Goal: Information Seeking & Learning: Find specific fact

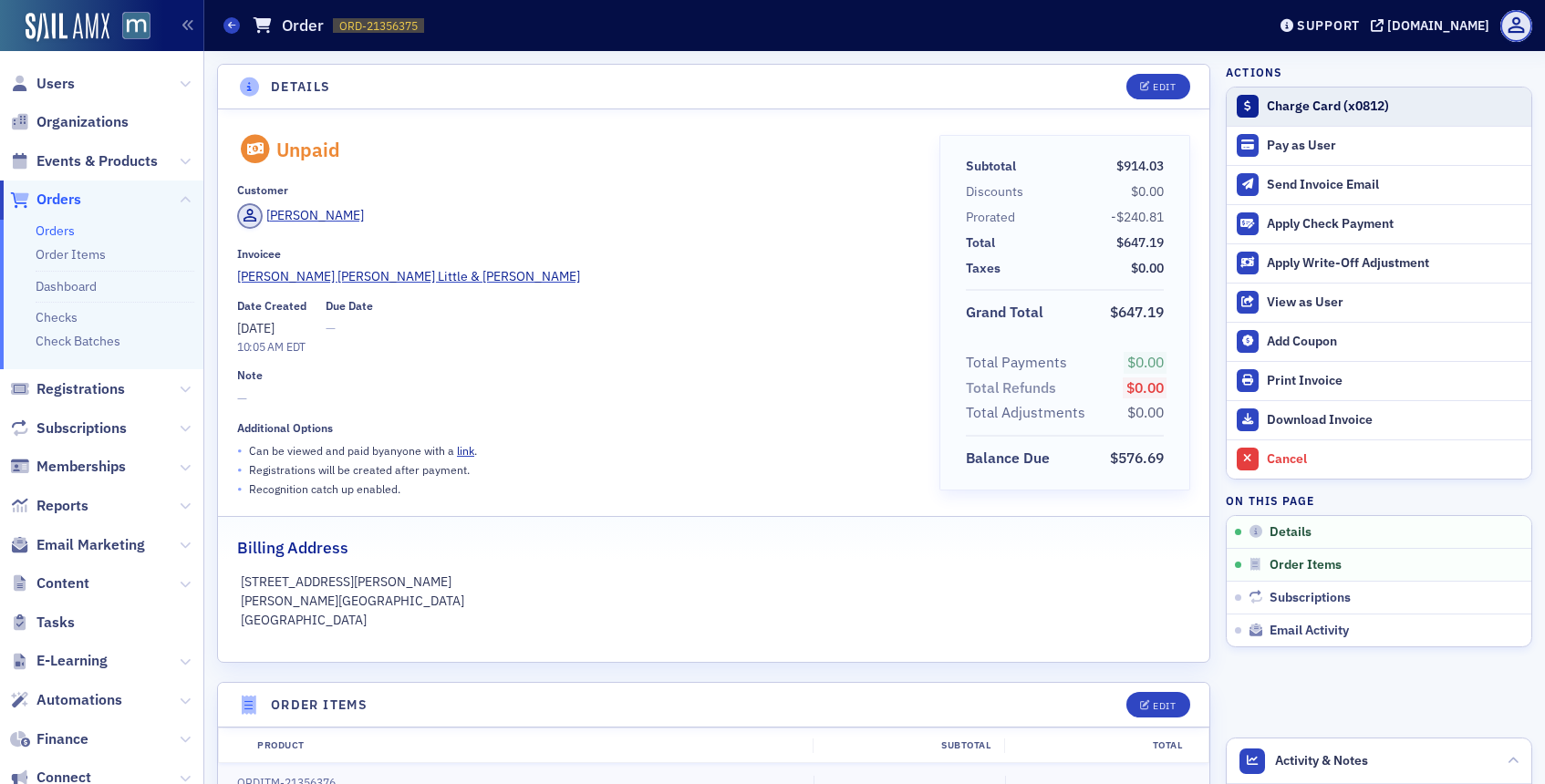
click at [1321, 106] on div "Charge Card (x0812)" at bounding box center [1394, 106] width 255 height 16
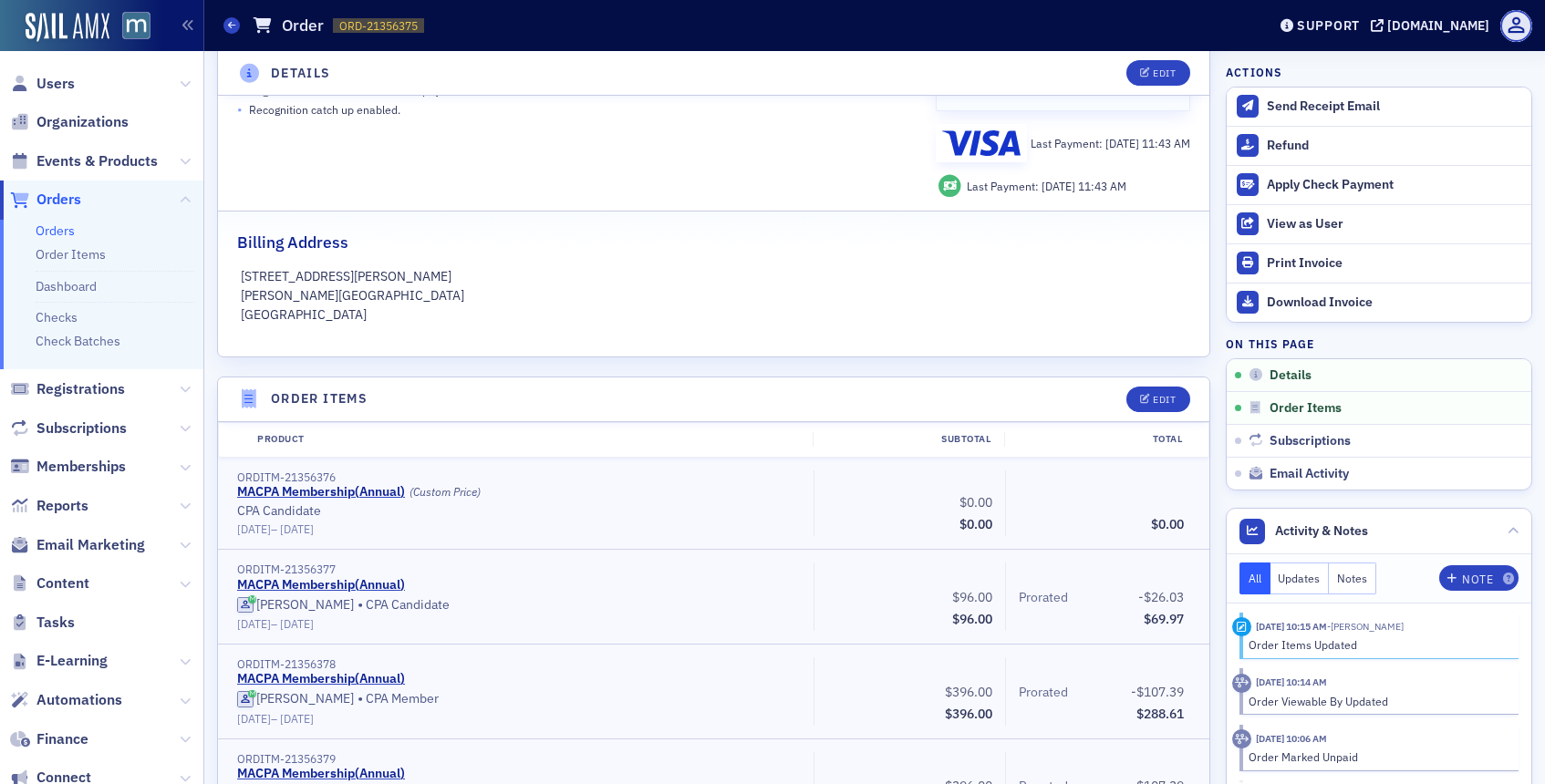
scroll to position [314, 0]
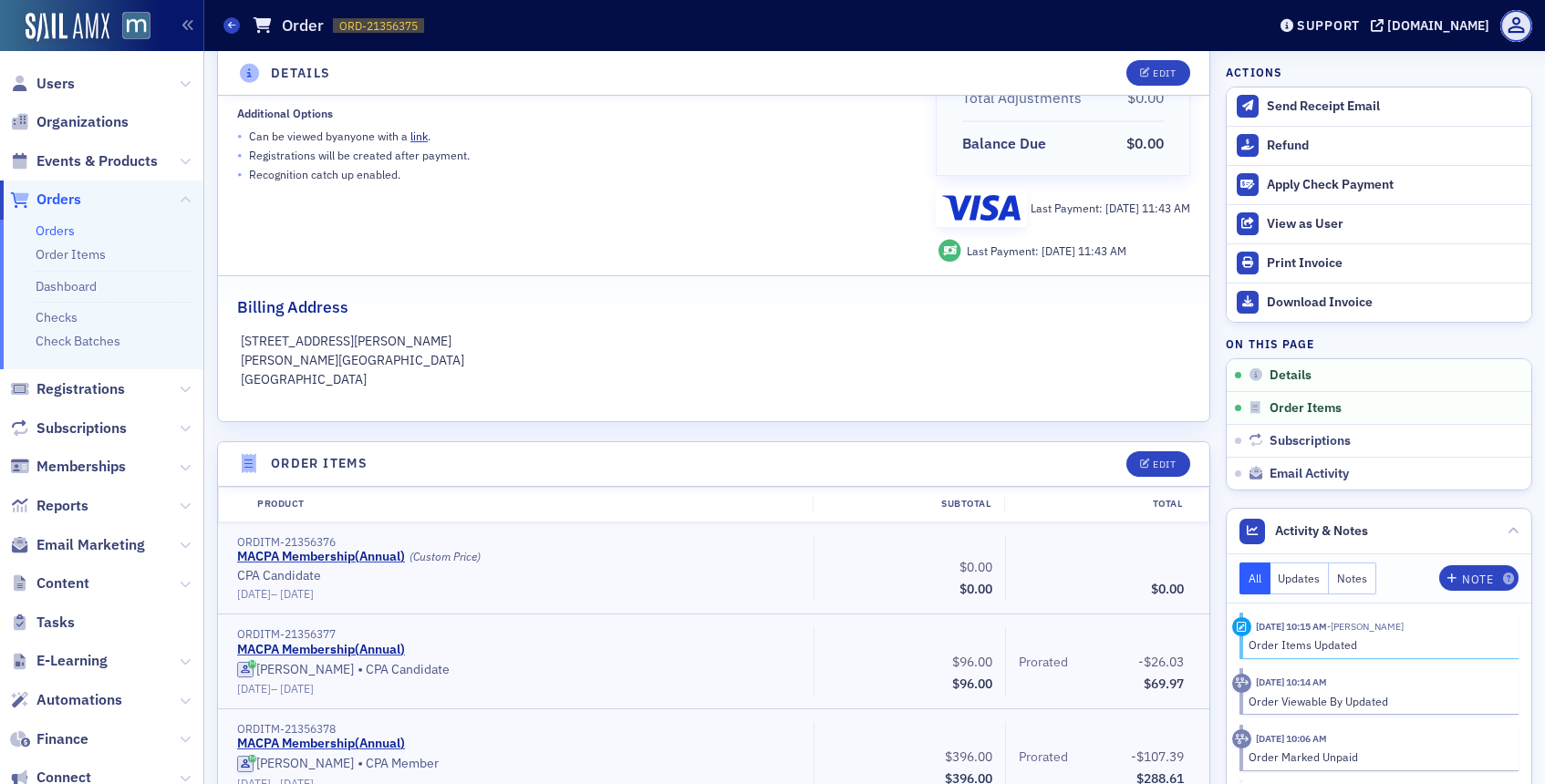
click at [47, 195] on span "Orders" at bounding box center [58, 200] width 44 height 20
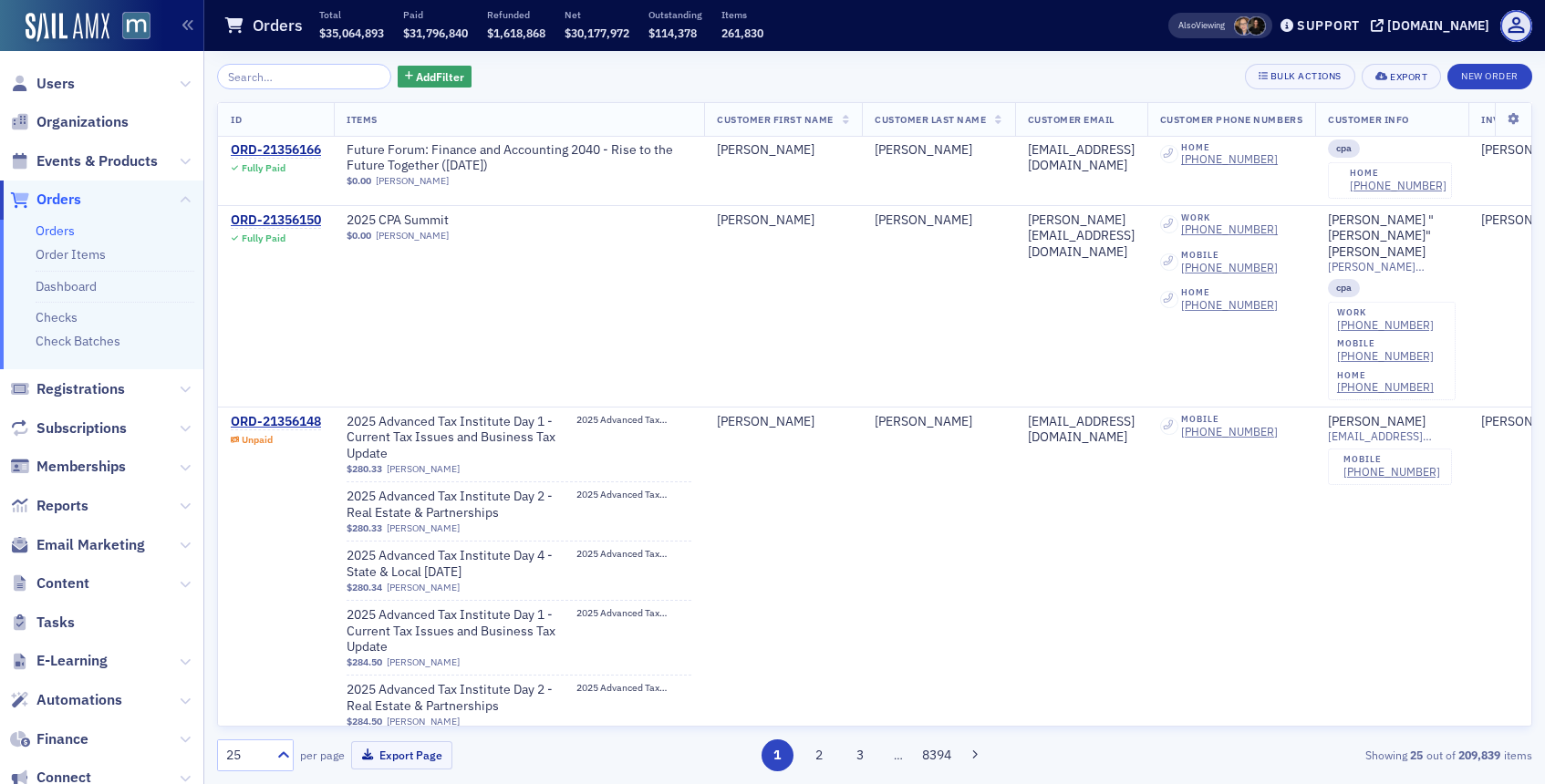
scroll to position [1867, 0]
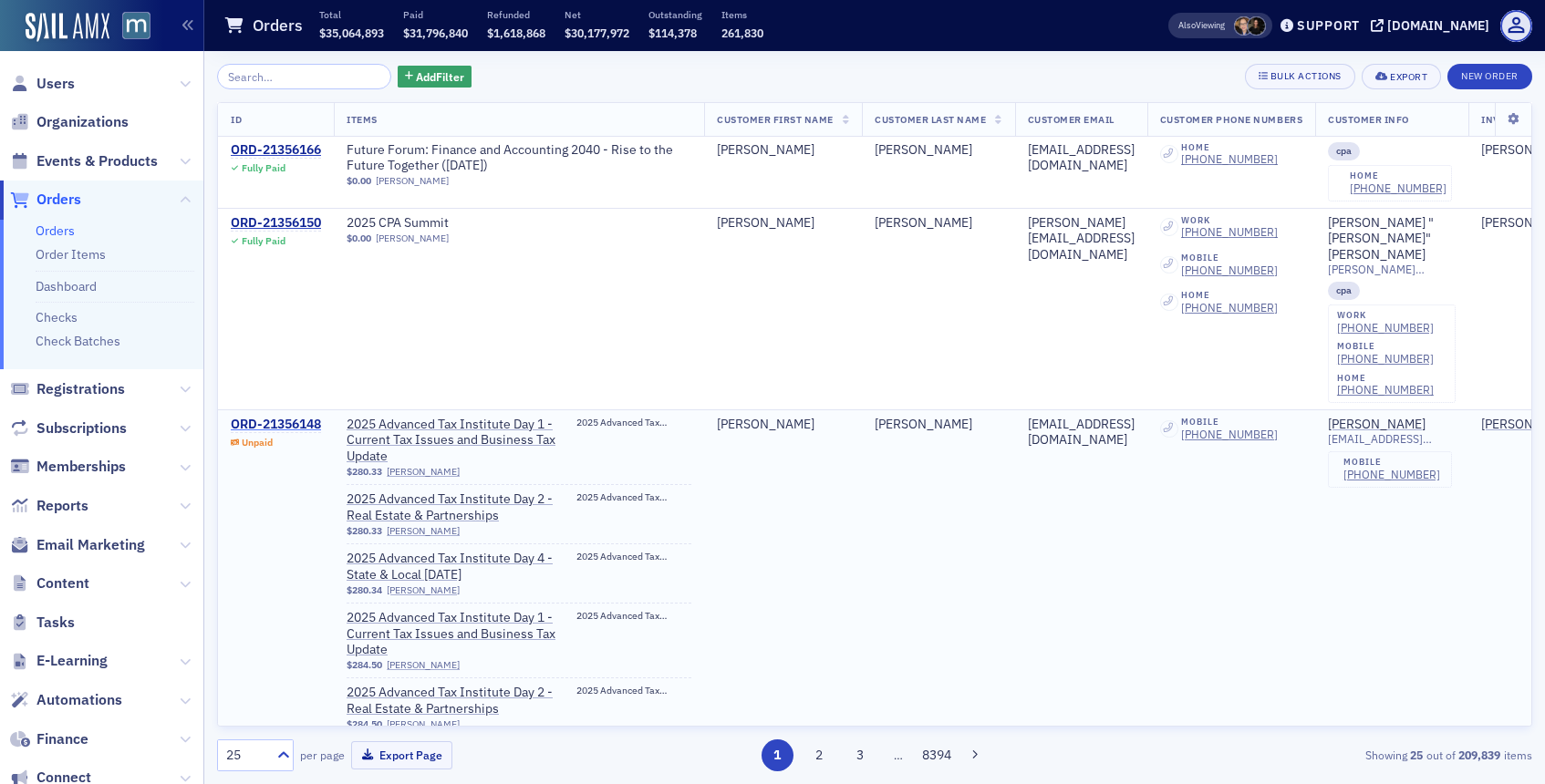
click at [298, 417] on div "ORD-21356148" at bounding box center [276, 424] width 90 height 16
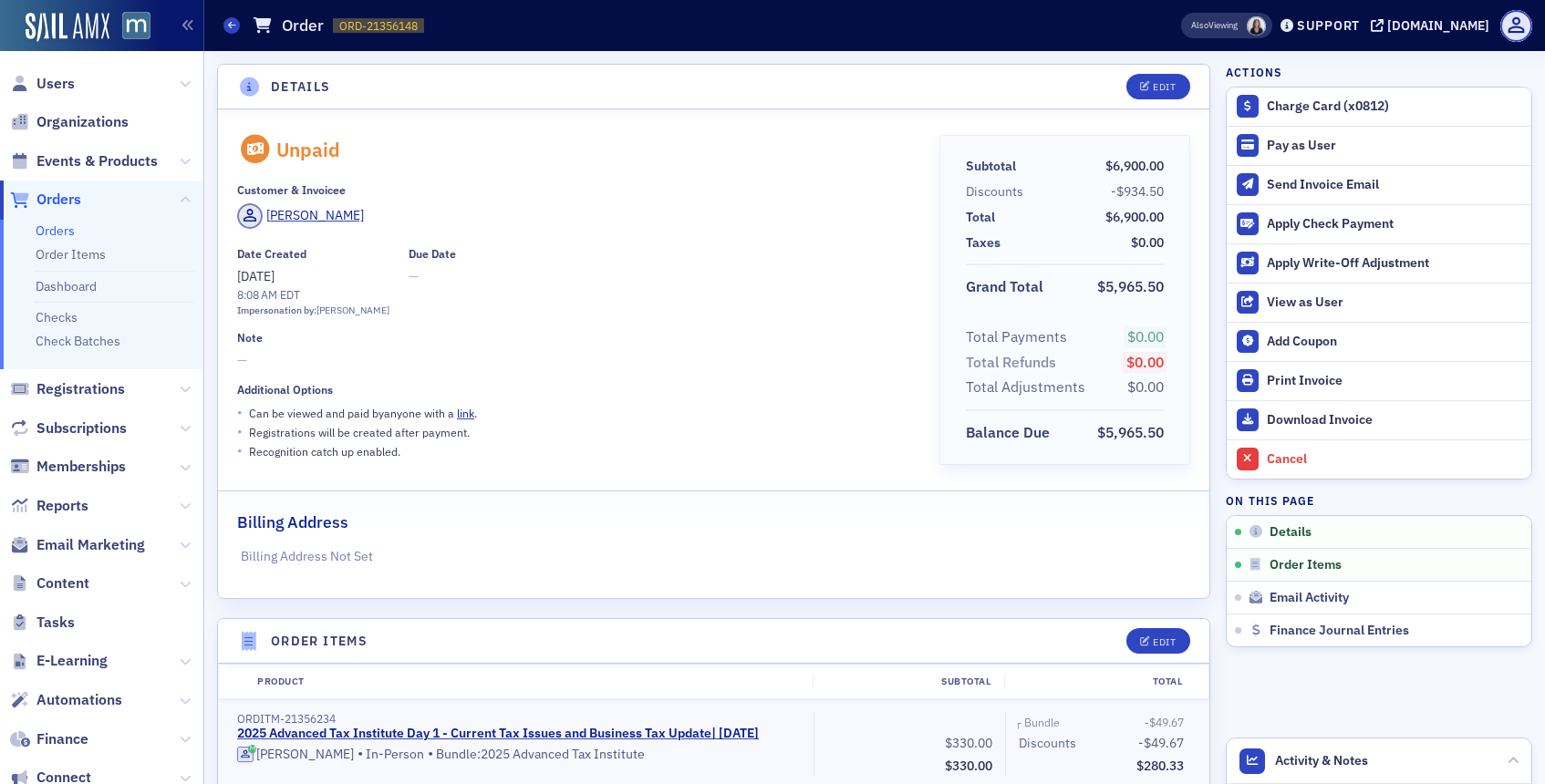
drag, startPoint x: 1341, startPoint y: 114, endPoint x: 844, endPoint y: 383, distance: 565.1
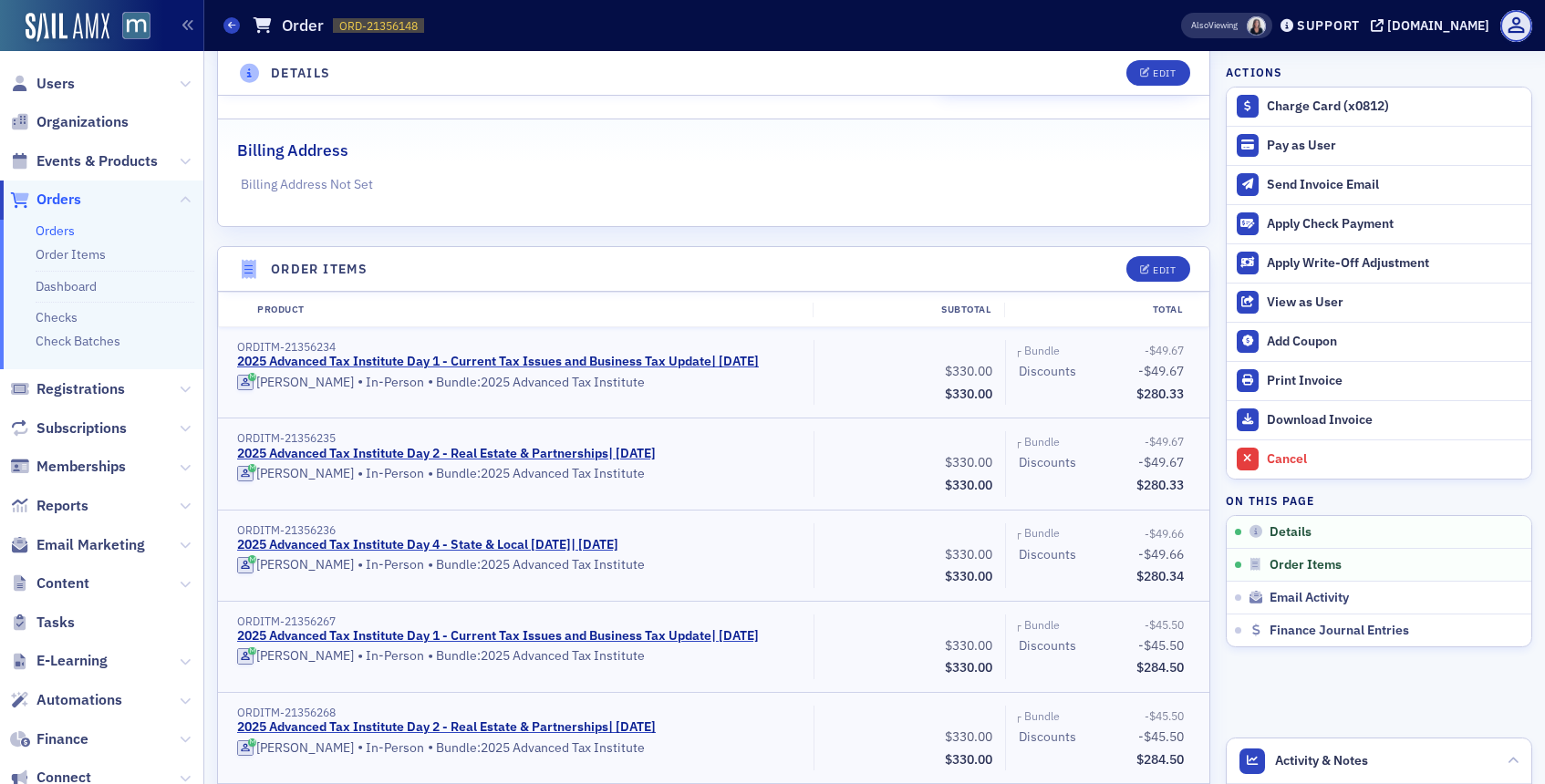
scroll to position [358, 0]
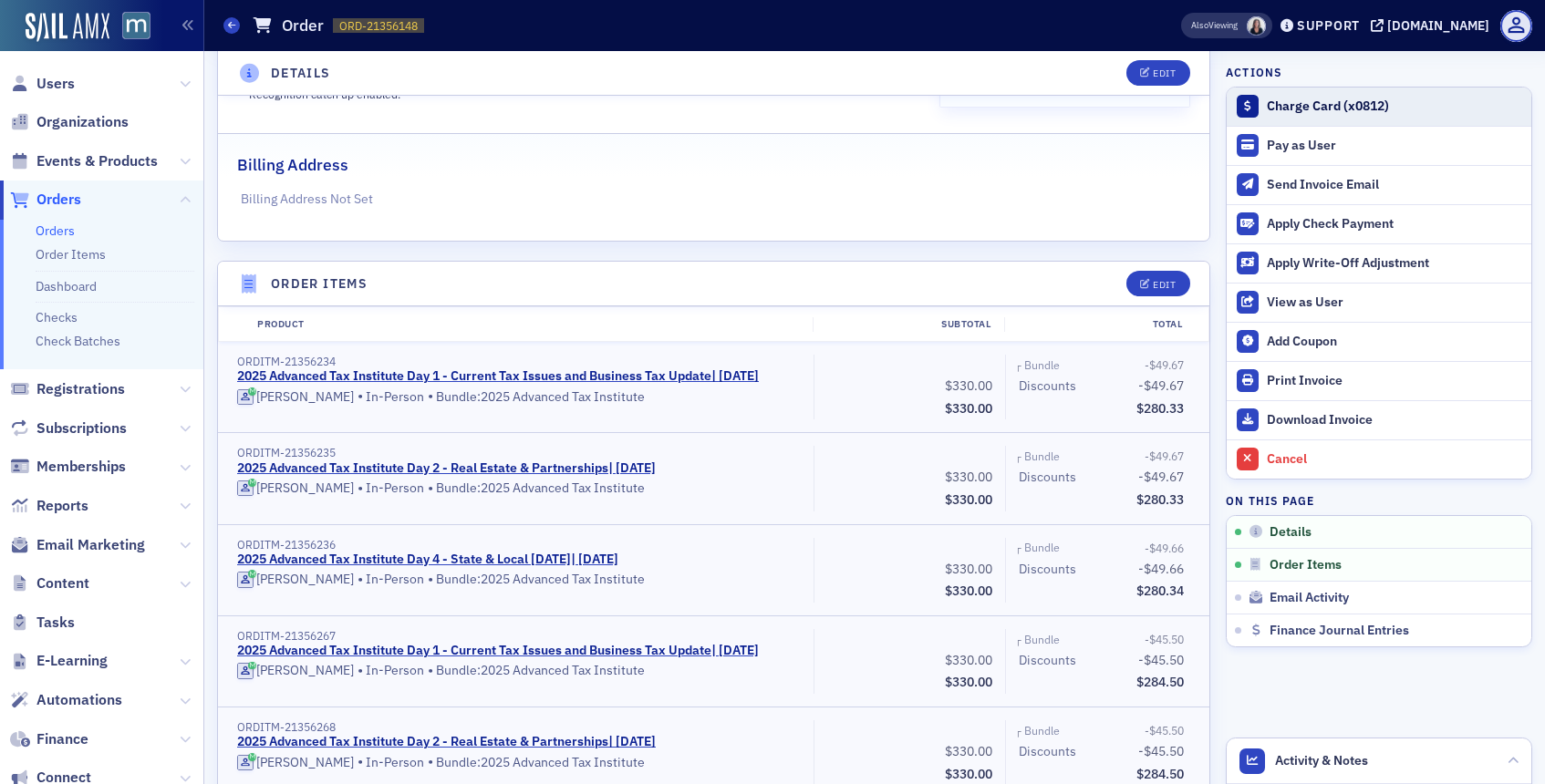
click at [1307, 111] on div "Charge Card (x0812)" at bounding box center [1394, 106] width 255 height 16
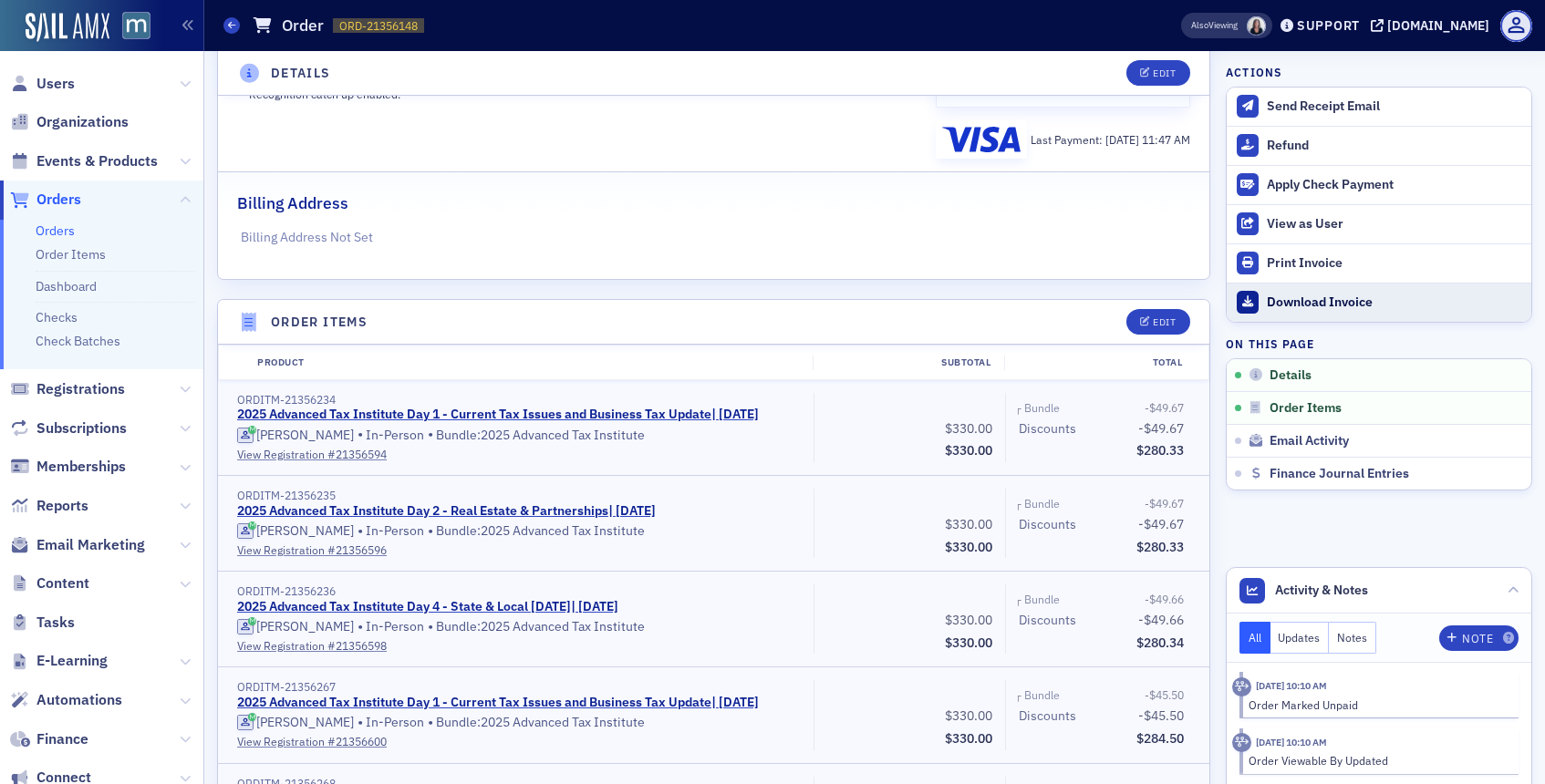
click at [1295, 302] on div "Download Invoice" at bounding box center [1394, 302] width 255 height 16
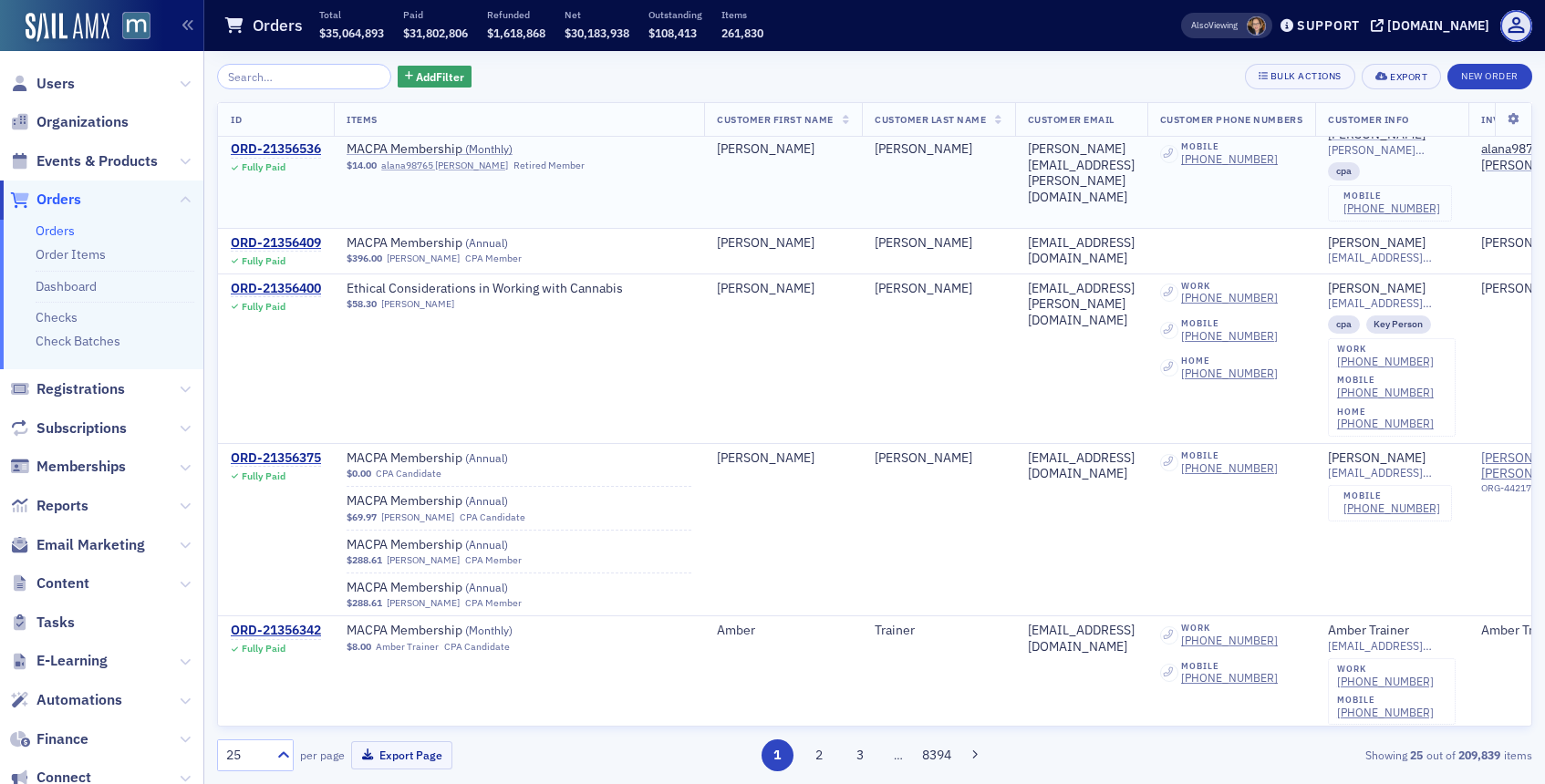
scroll to position [285, 0]
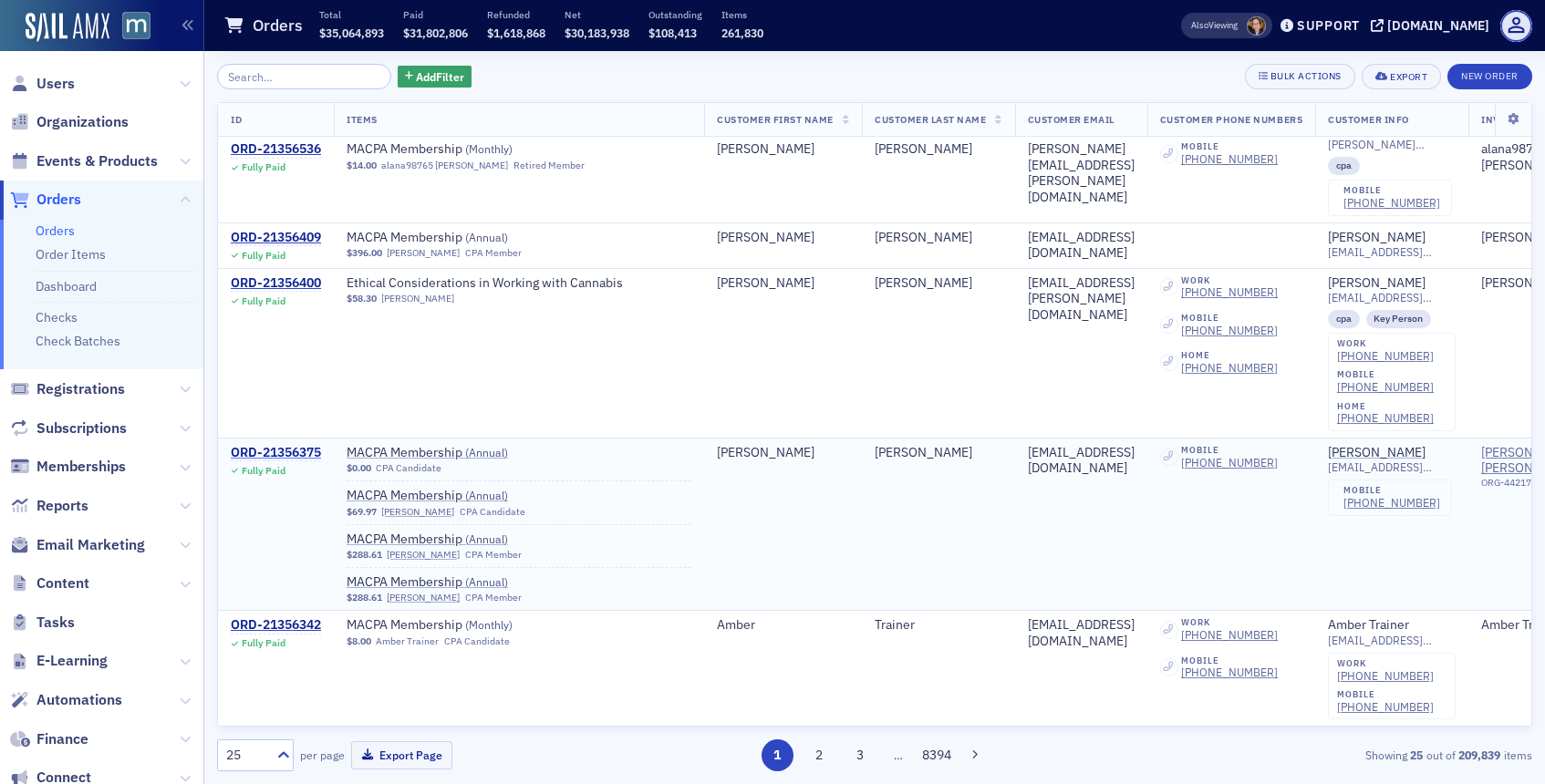
click at [310, 445] on div "ORD-21356375" at bounding box center [276, 453] width 90 height 16
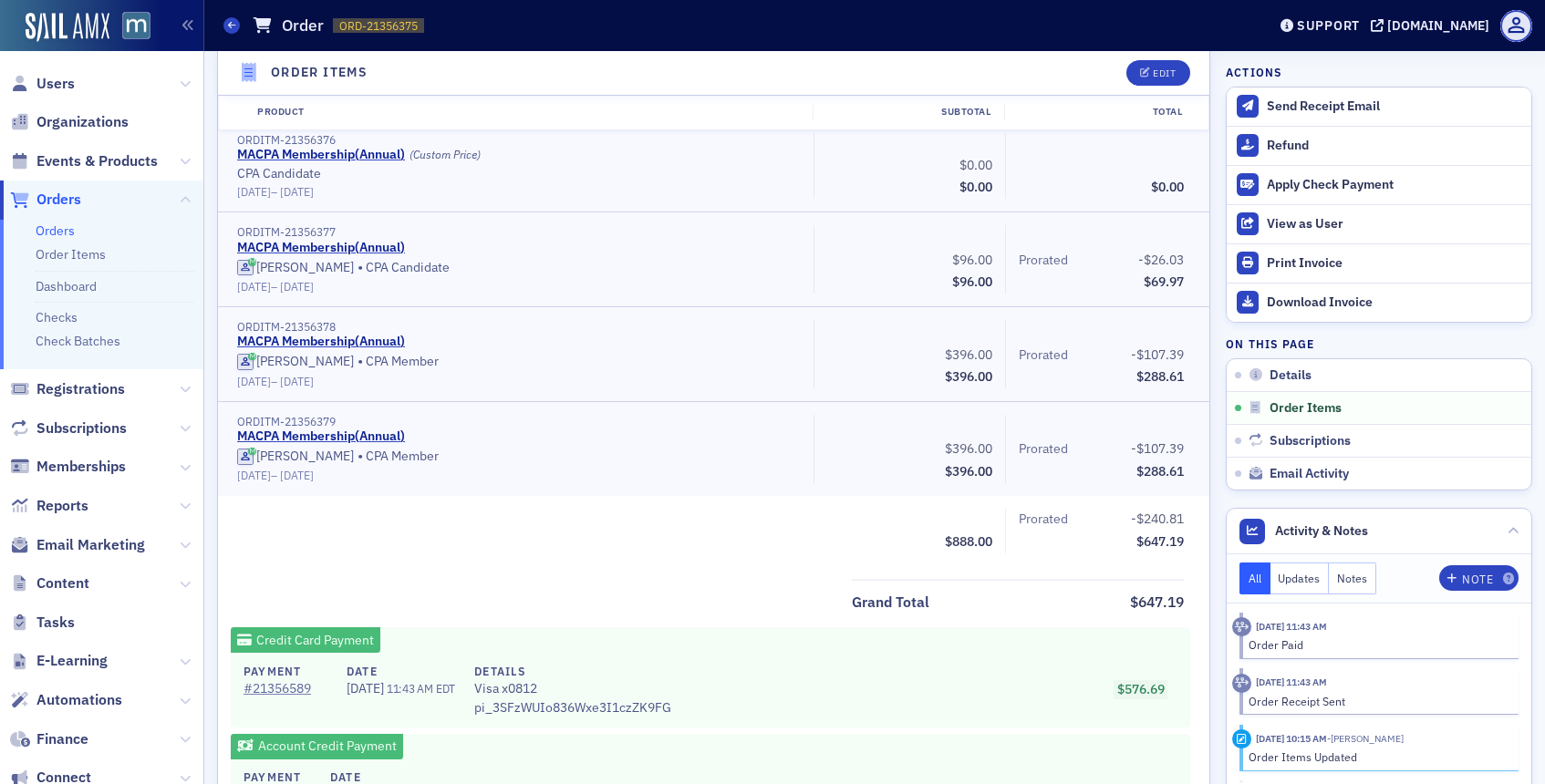
scroll to position [513, 0]
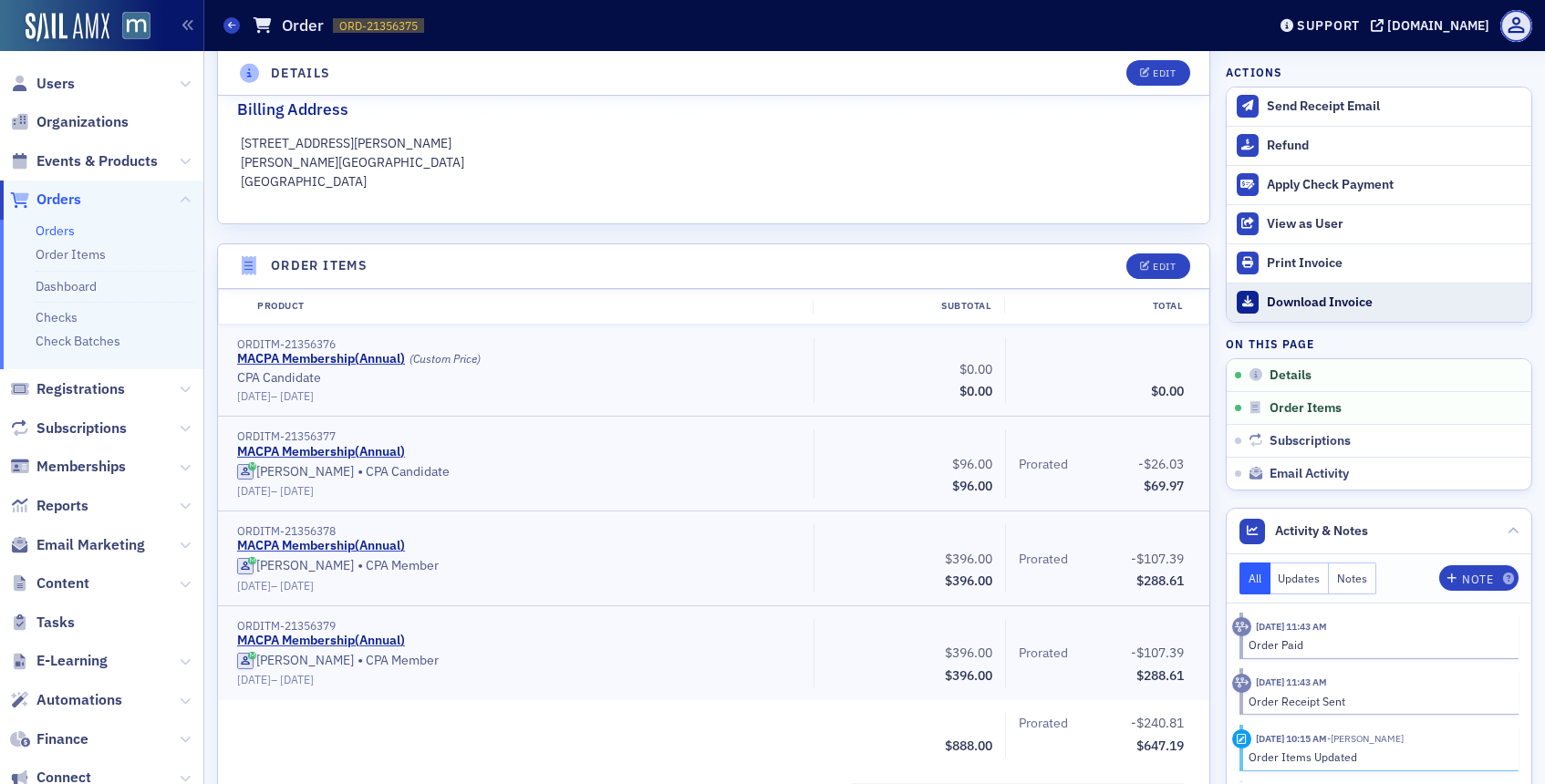
click at [1283, 298] on div "Download Invoice" at bounding box center [1394, 302] width 255 height 16
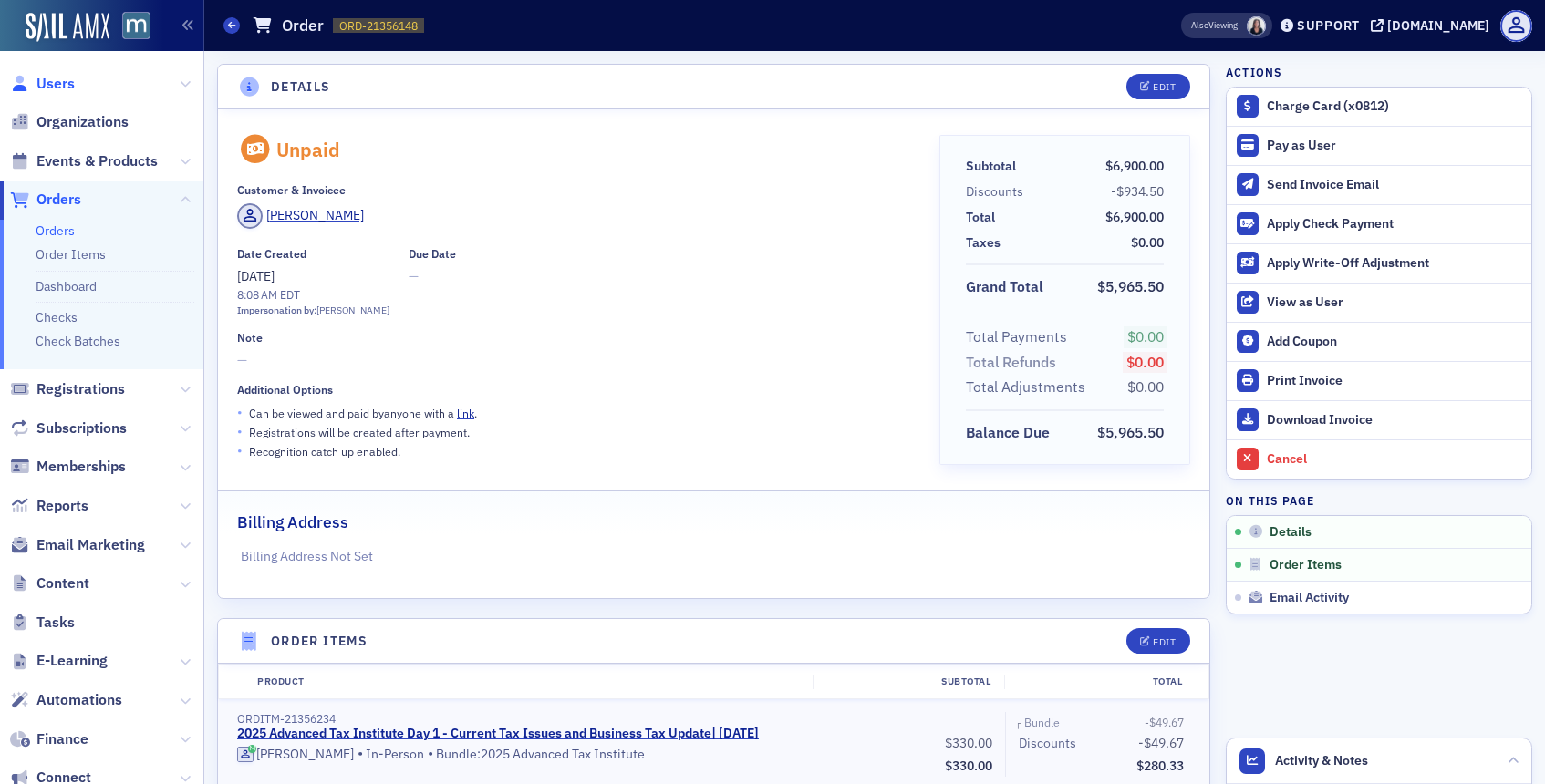
click at [60, 80] on span "Users" at bounding box center [56, 83] width 39 height 20
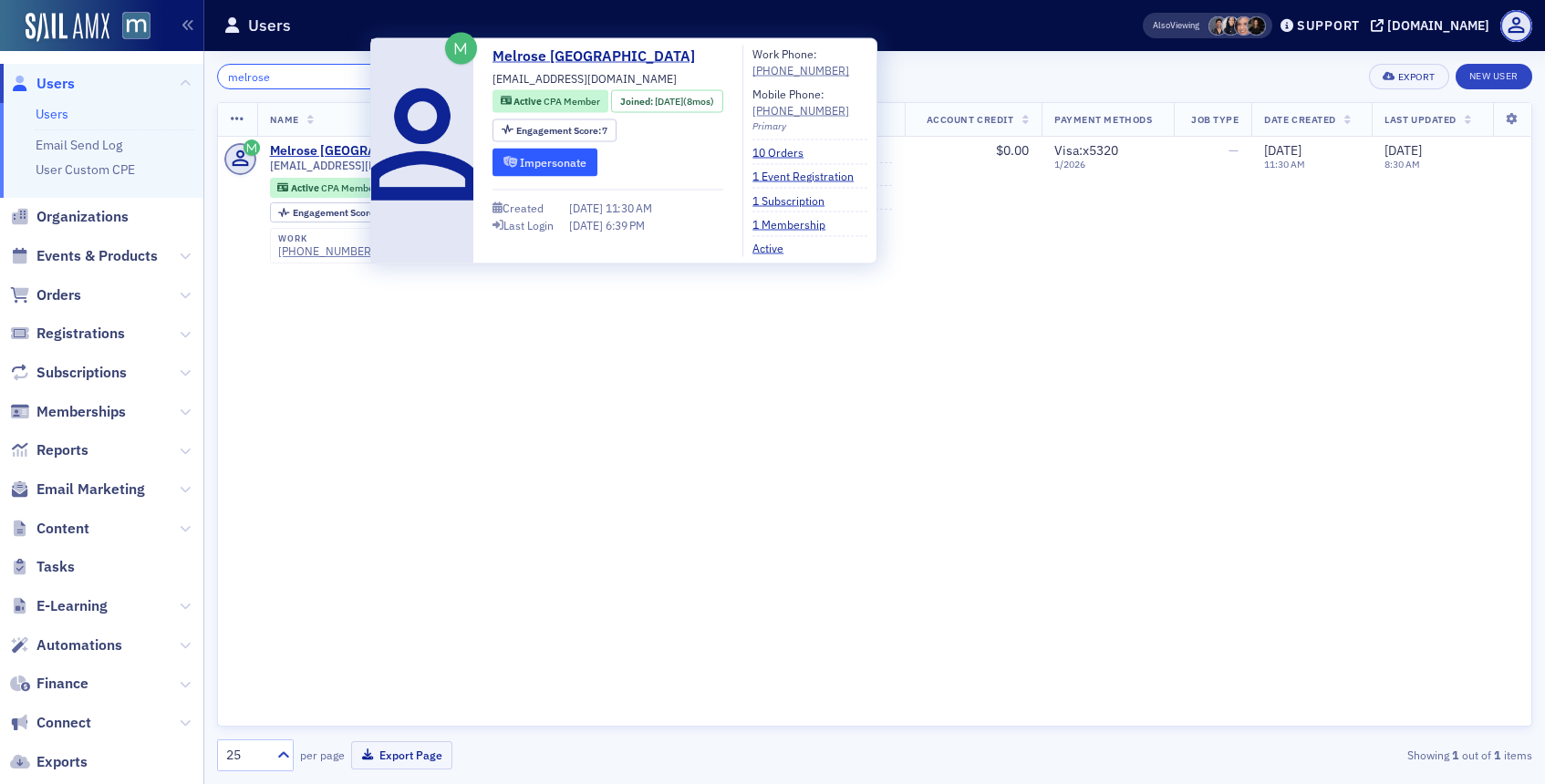
type input "melrose"
click at [512, 159] on icon "submit" at bounding box center [510, 163] width 14 height 11
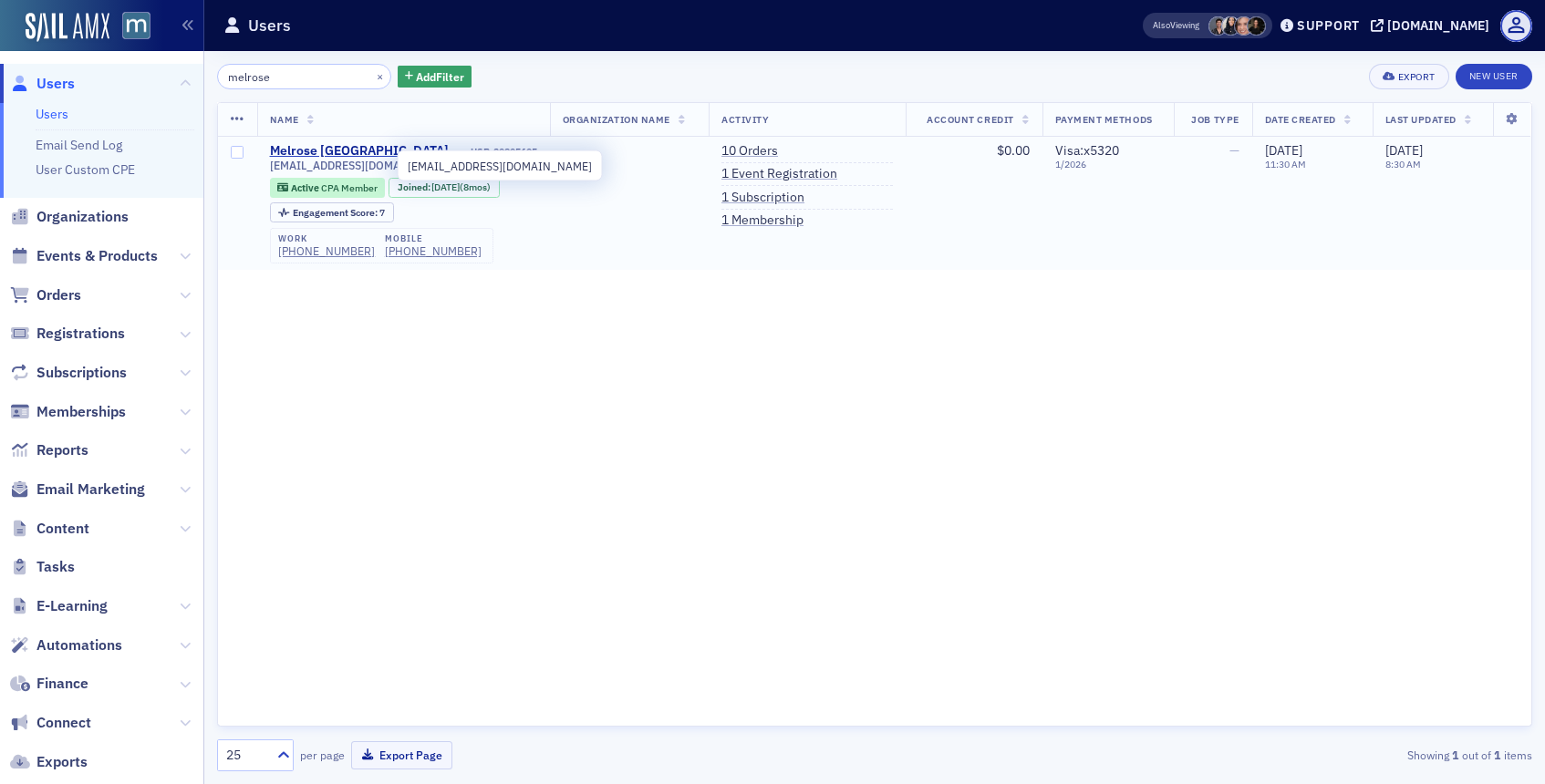
click at [309, 160] on span "mlimerick10@gmail.com" at bounding box center [362, 166] width 185 height 14
click at [312, 152] on div "Melrose Limerick" at bounding box center [360, 151] width 179 height 16
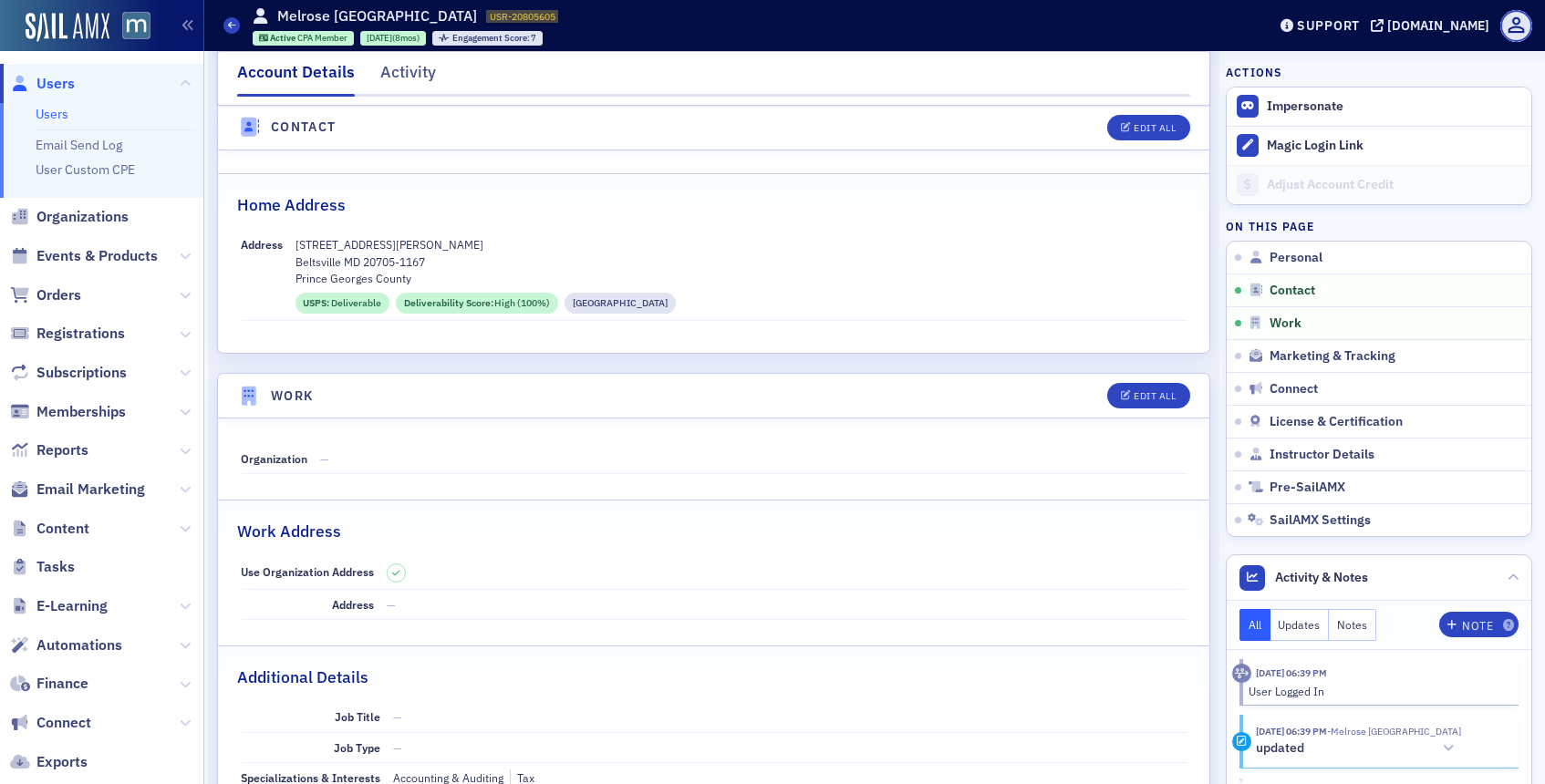
scroll to position [840, 0]
click at [330, 245] on p "12008 Benjamin Street" at bounding box center [742, 243] width 893 height 16
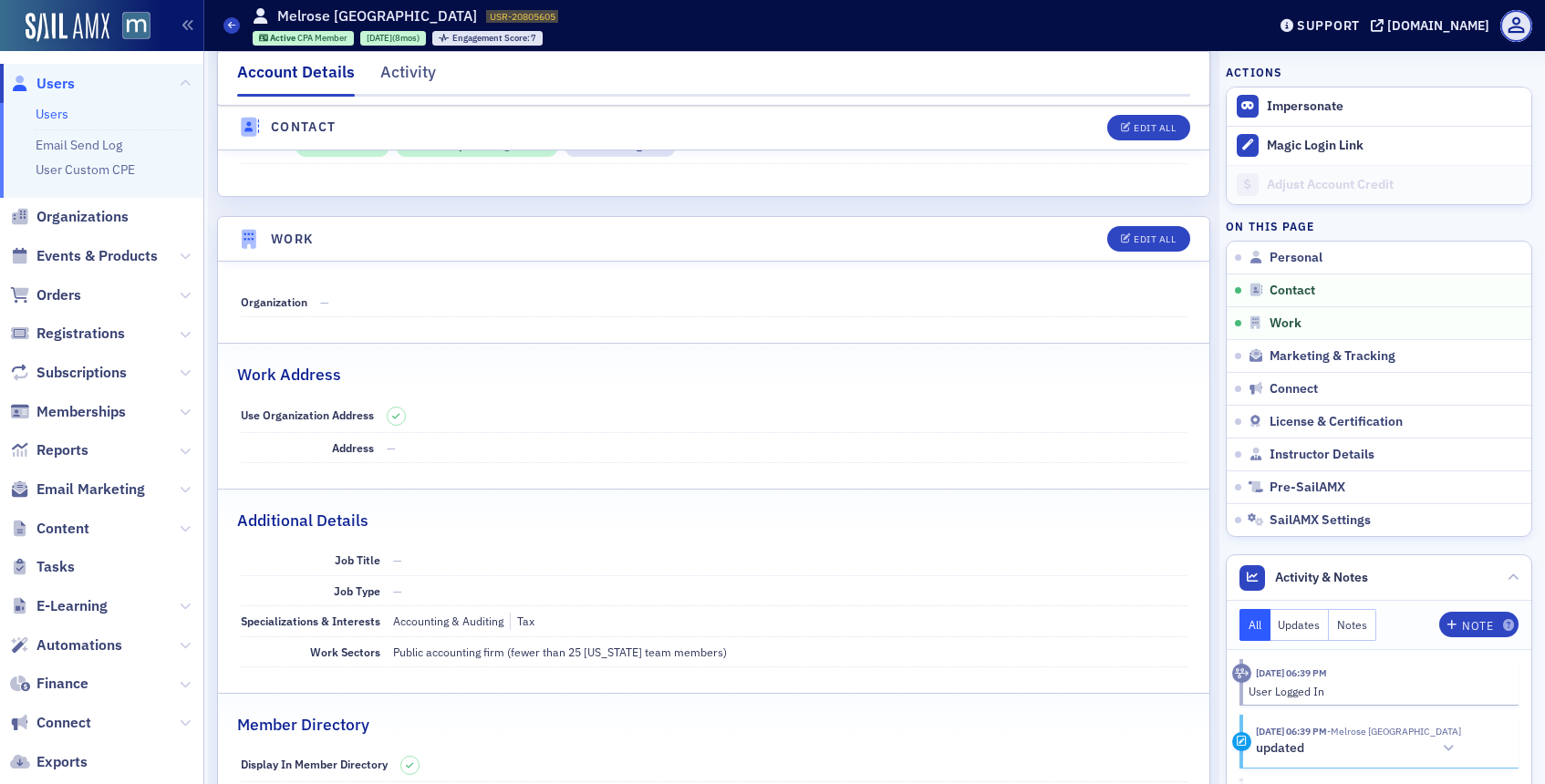
scroll to position [1004, 0]
